Goal: Download file/media

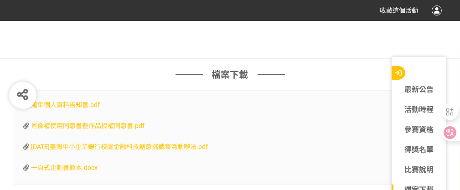
scroll to position [2585, 0]
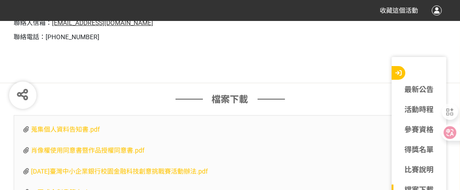
click at [78, 189] on span "一頁式企劃書範本.docx" at bounding box center [64, 192] width 67 height 7
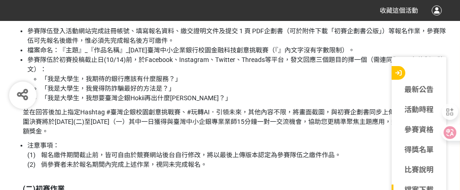
scroll to position [1142, 0]
